Goal: Information Seeking & Learning: Check status

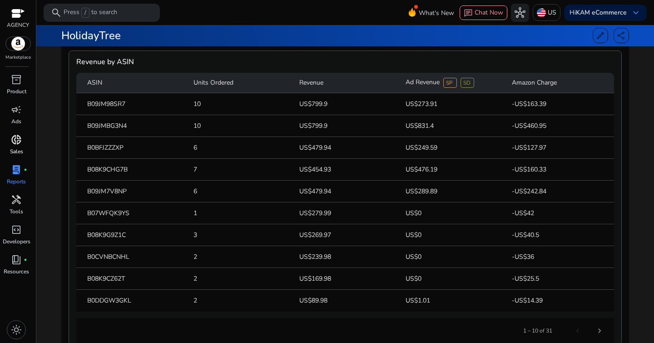
click at [22, 140] on div "donut_small" at bounding box center [16, 139] width 25 height 15
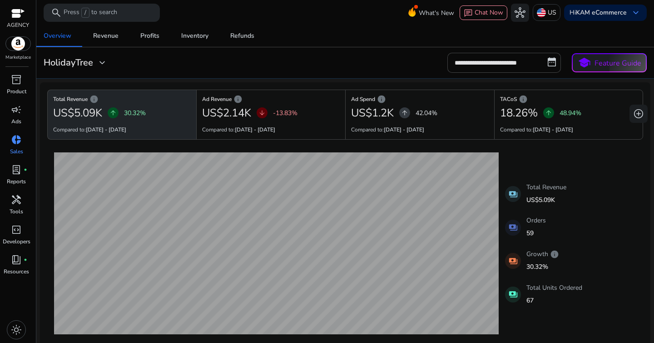
click at [14, 140] on span "donut_small" at bounding box center [16, 139] width 11 height 11
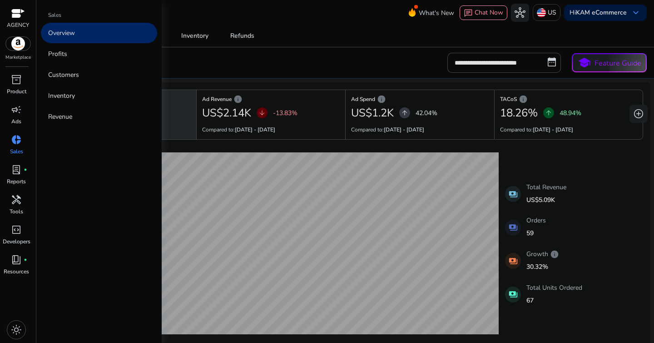
click at [60, 37] on p "Overview" at bounding box center [61, 33] width 27 height 10
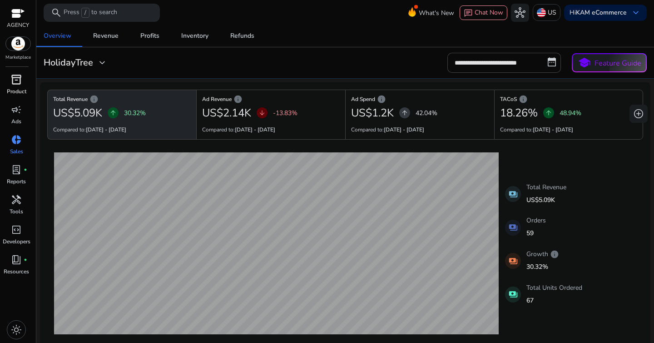
click at [17, 94] on p "Product" at bounding box center [17, 91] width 20 height 8
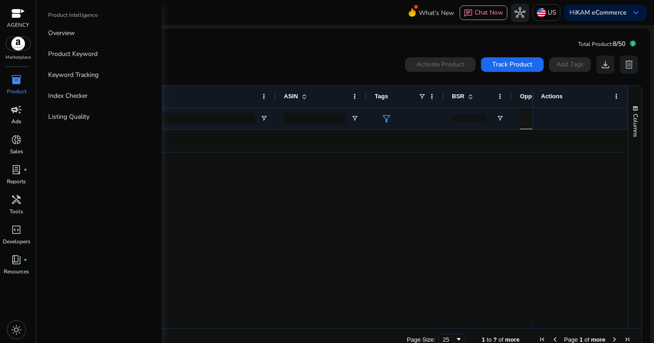
click at [15, 114] on span "campaign" at bounding box center [16, 109] width 11 height 11
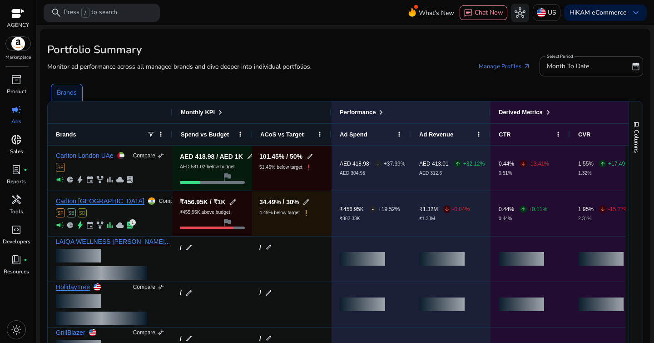
click at [17, 138] on span "donut_small" at bounding box center [16, 139] width 11 height 11
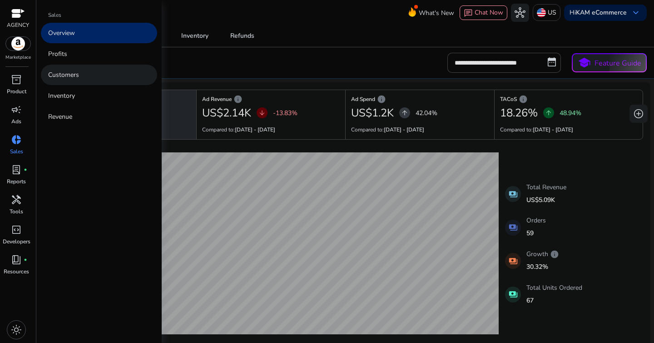
click at [73, 76] on p "Customers" at bounding box center [63, 75] width 31 height 10
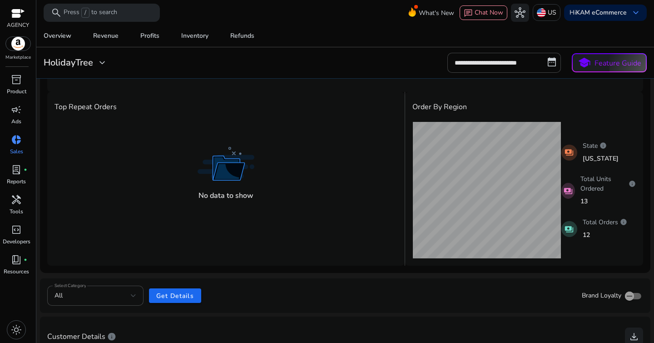
scroll to position [62, 0]
click at [67, 43] on span "Overview" at bounding box center [58, 36] width 28 height 22
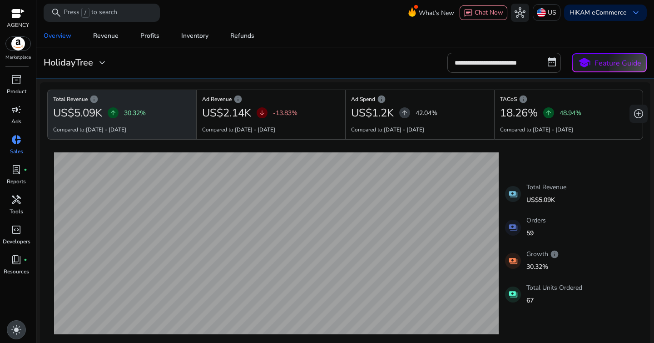
click at [15, 325] on span "light_mode" at bounding box center [16, 329] width 11 height 11
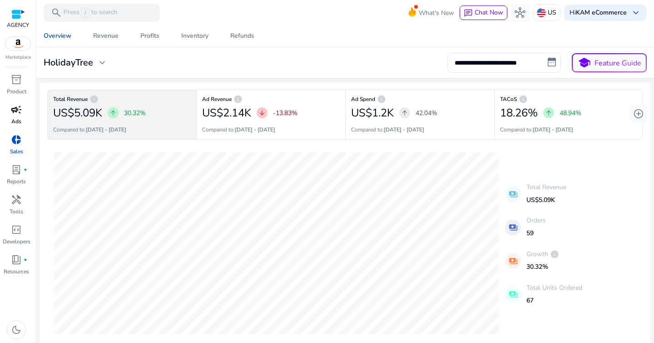
click at [20, 115] on span "campaign" at bounding box center [16, 109] width 11 height 11
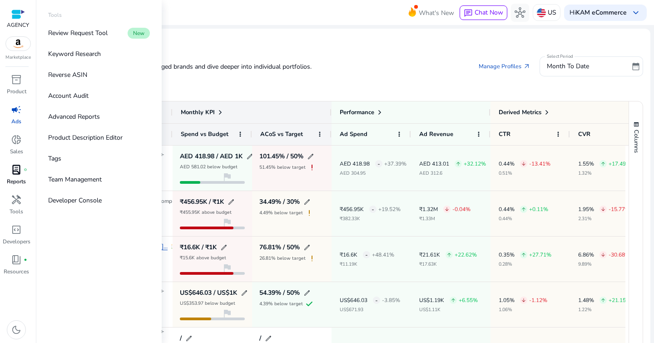
click at [22, 179] on p "Reports" at bounding box center [16, 181] width 19 height 8
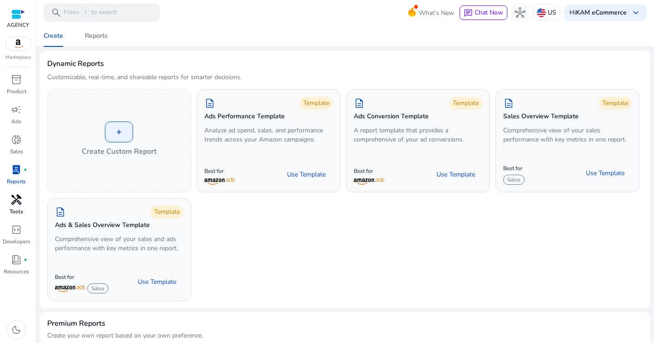
click at [15, 204] on span "handyman" at bounding box center [16, 199] width 11 height 11
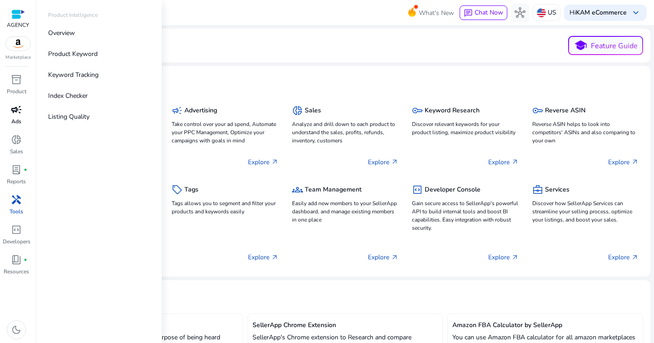
click at [17, 114] on span "campaign" at bounding box center [16, 109] width 11 height 11
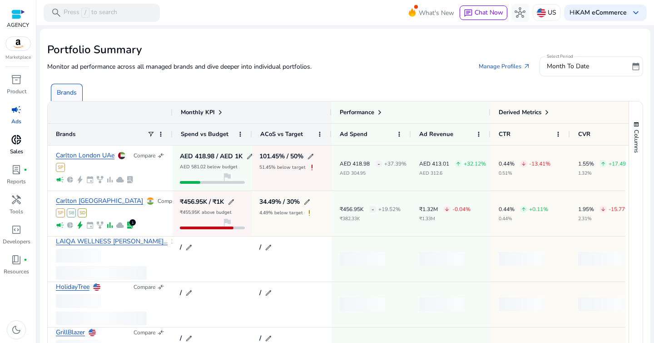
click at [15, 146] on div "donut_small" at bounding box center [16, 139] width 25 height 15
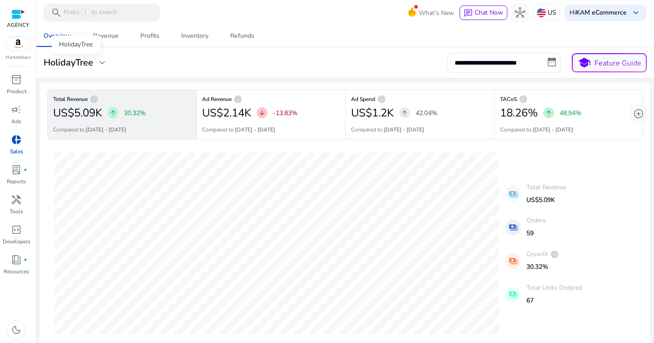
click at [104, 64] on span "expand_more" at bounding box center [102, 62] width 11 height 11
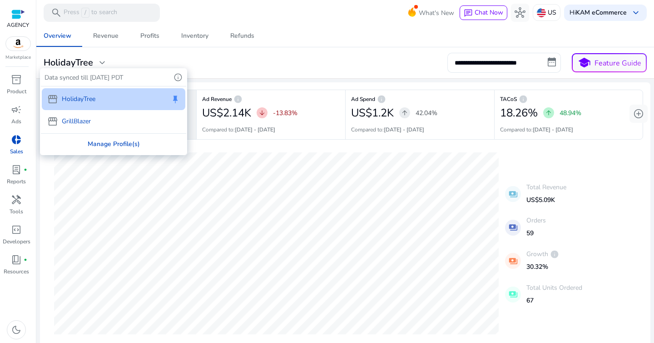
click at [117, 147] on div "Manage Profile(s)" at bounding box center [113, 144] width 145 height 20
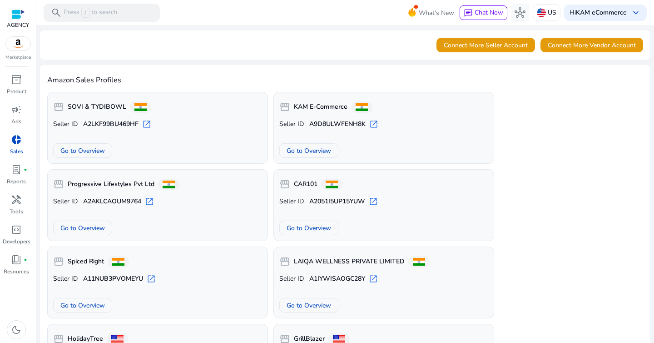
click at [338, 201] on b "A2051I5UP15YUW" at bounding box center [337, 201] width 56 height 9
copy b "A2051I5UP15YUW"
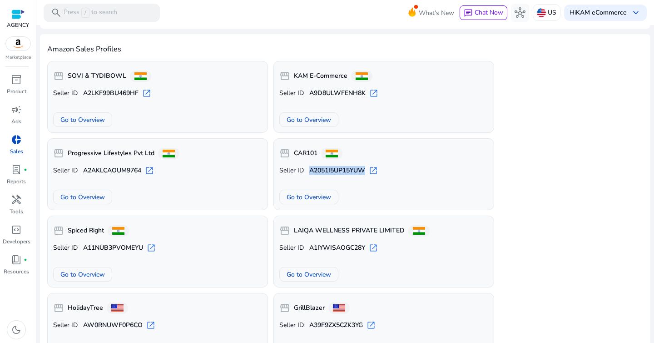
scroll to position [60, 0]
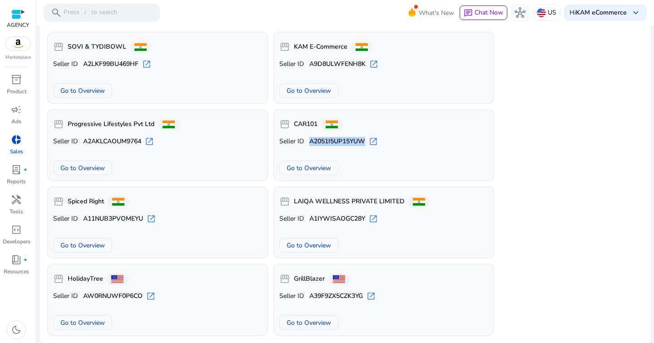
click at [113, 219] on b "A11NUB3PVOMEYU" at bounding box center [113, 218] width 60 height 9
copy b "A11NUB3PVOMEYU"
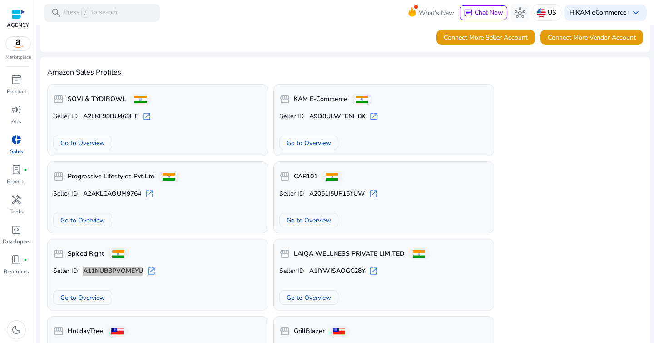
scroll to position [0, 0]
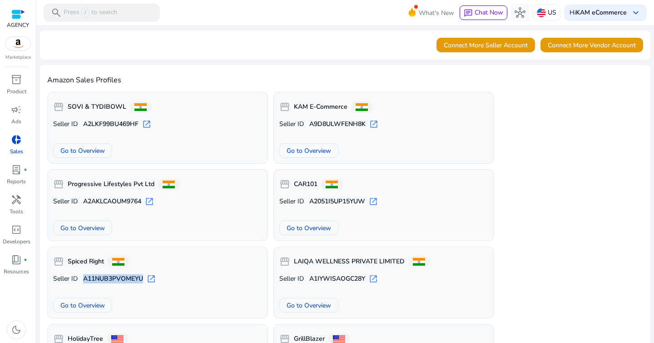
click at [98, 123] on b "A2LKF99BU469HF" at bounding box center [110, 123] width 55 height 9
copy b "A2LKF99BU469HF"
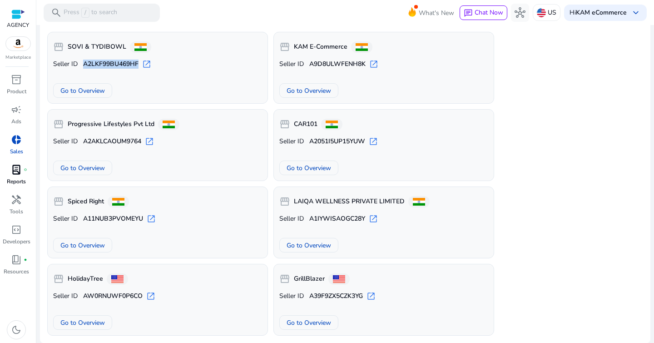
click at [16, 169] on span "lab_profile" at bounding box center [16, 169] width 11 height 11
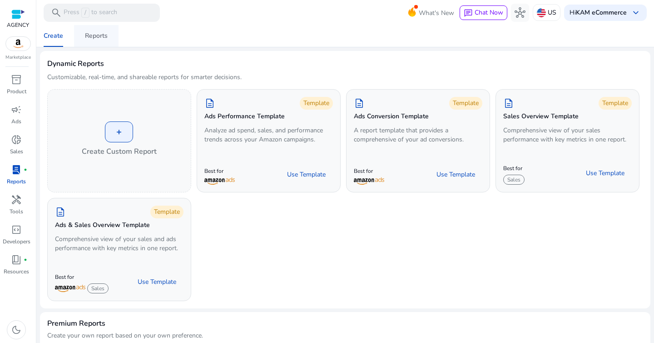
click at [101, 45] on span "Reports" at bounding box center [96, 36] width 23 height 22
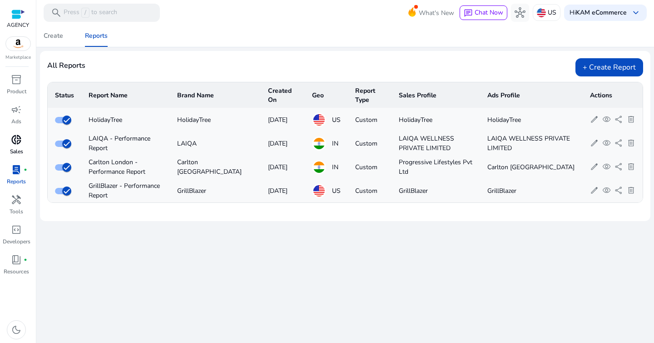
click at [16, 139] on span "donut_small" at bounding box center [16, 139] width 11 height 11
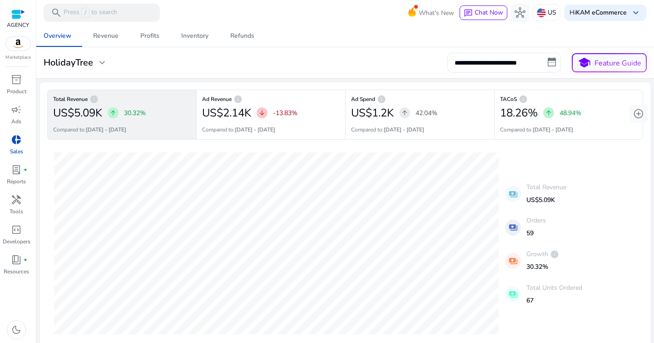
click at [471, 64] on input "**********" at bounding box center [505, 63] width 114 height 20
select select "*"
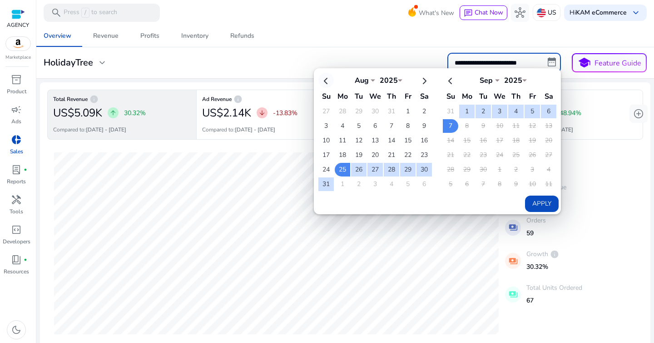
click at [324, 83] on th at bounding box center [326, 80] width 15 height 15
select select "*"
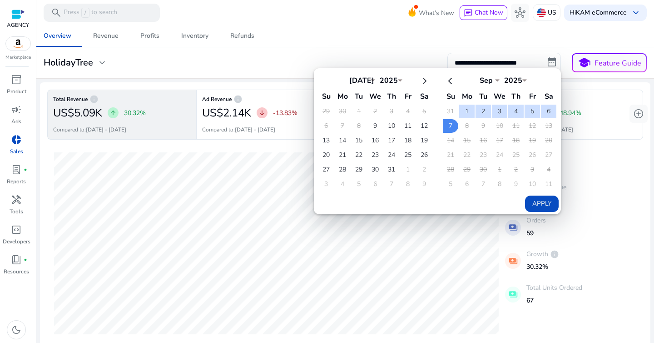
click at [324, 83] on th at bounding box center [326, 80] width 15 height 15
click at [374, 126] on td "9" at bounding box center [375, 126] width 15 height 14
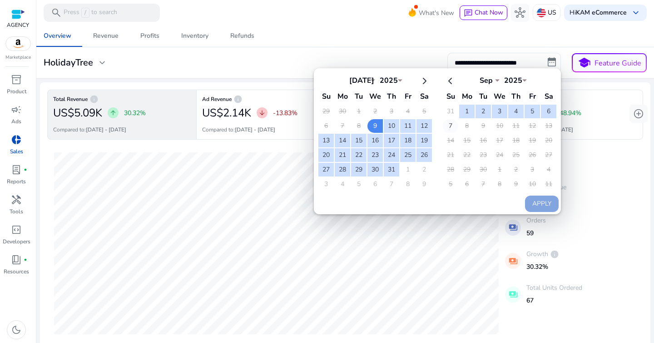
click at [449, 126] on td "7" at bounding box center [450, 126] width 15 height 14
click at [544, 202] on button "Apply" at bounding box center [542, 203] width 34 height 16
type input "**********"
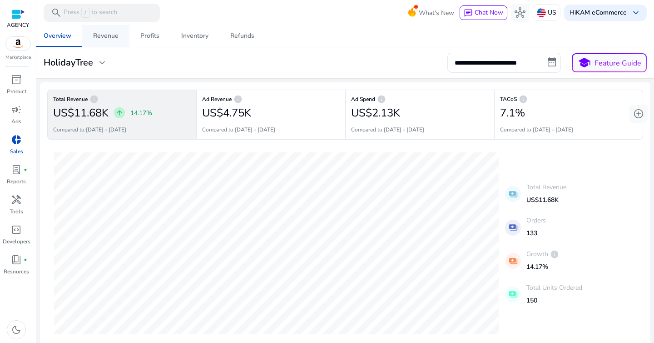
click at [108, 44] on span "Revenue" at bounding box center [105, 36] width 25 height 22
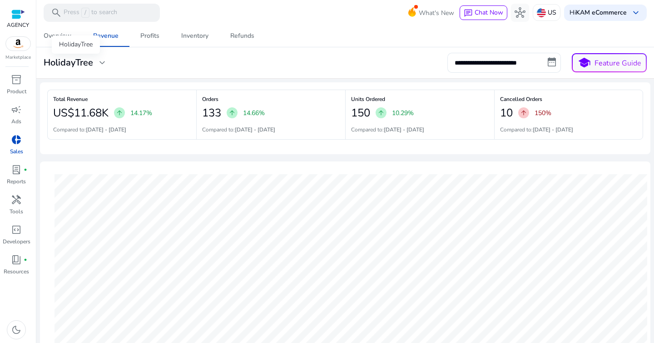
click at [84, 66] on h3 "HolidayTree" at bounding box center [69, 62] width 50 height 11
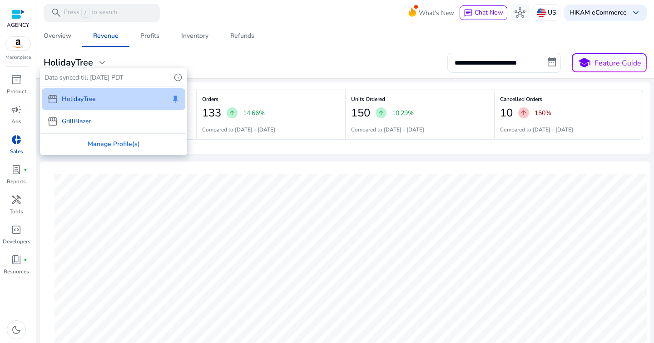
click at [84, 122] on p "GrillBlazer" at bounding box center [76, 121] width 29 height 10
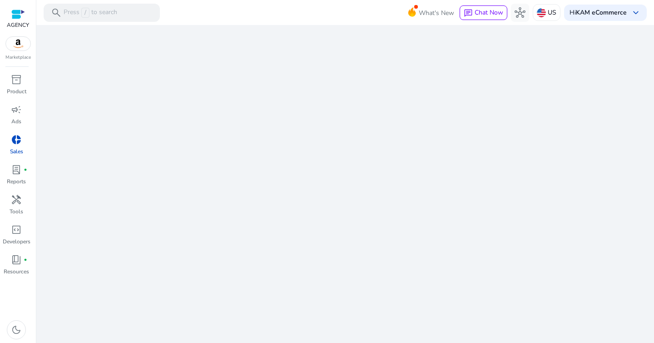
select select "*"
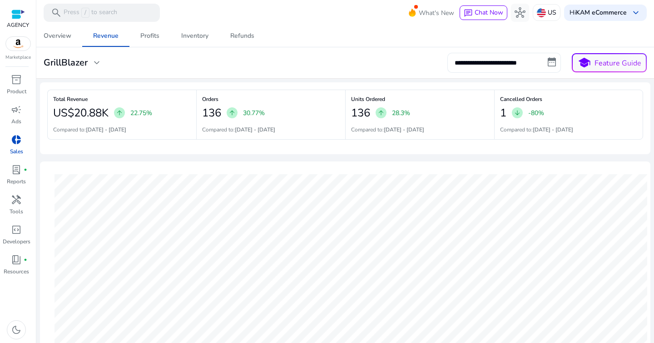
click at [511, 59] on input "**********" at bounding box center [505, 63] width 114 height 20
select select "*"
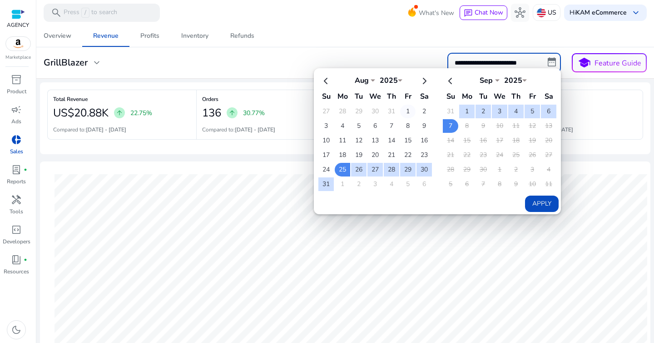
click at [402, 110] on td "1" at bounding box center [407, 112] width 15 height 14
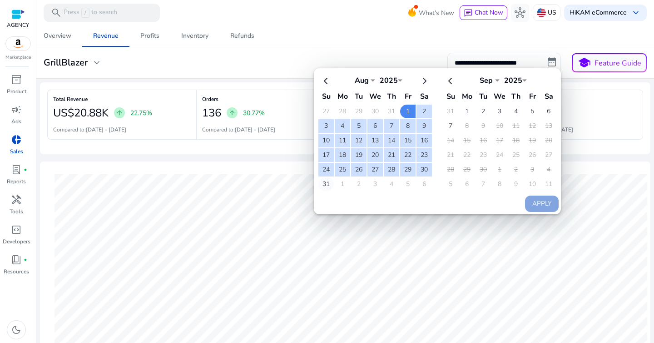
click at [325, 183] on td "31" at bounding box center [326, 184] width 15 height 14
click at [538, 203] on button "Apply" at bounding box center [542, 203] width 34 height 16
type input "**********"
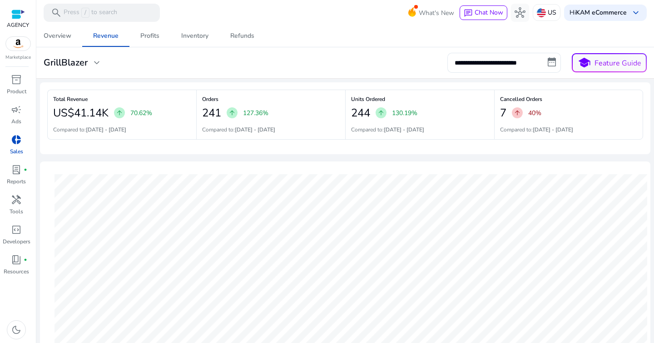
click at [305, 75] on mat-card "**********" at bounding box center [345, 62] width 625 height 31
click at [139, 113] on p "70.62%" at bounding box center [141, 113] width 22 height 10
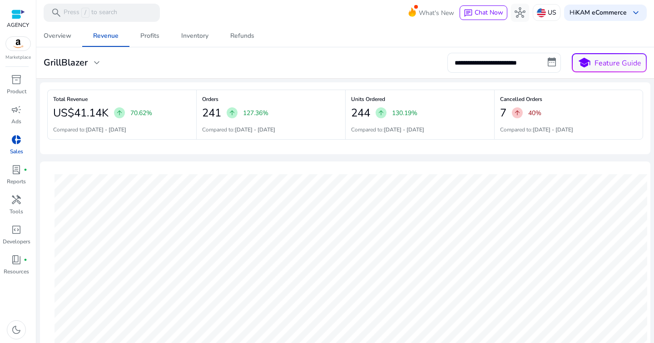
click at [189, 83] on div "Total Revenue US$41.14K arrow_upward 70.62% Compared to: 01-07-2025 - 31-07-202…" at bounding box center [345, 118] width 611 height 72
click at [92, 130] on b "01-07-2025 - 31-07-2025" at bounding box center [106, 129] width 40 height 7
click at [124, 128] on b "01-07-2025 - 31-07-2025" at bounding box center [106, 129] width 40 height 7
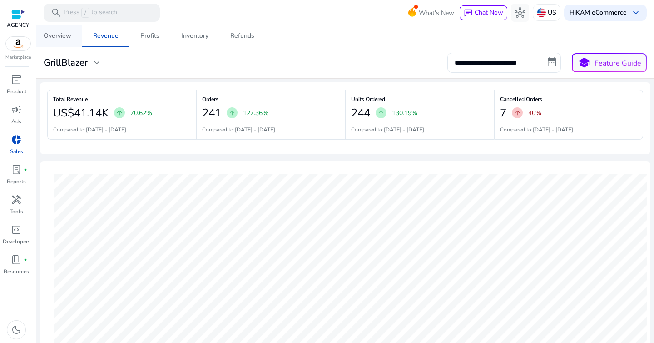
click at [60, 41] on span "Overview" at bounding box center [58, 36] width 28 height 22
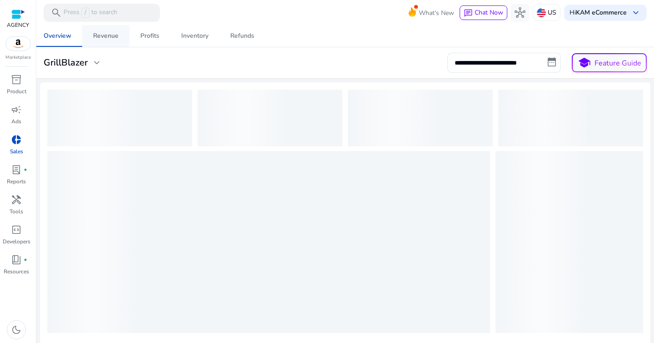
click at [101, 37] on div "Revenue" at bounding box center [105, 36] width 25 height 6
